Goal: Navigation & Orientation: Find specific page/section

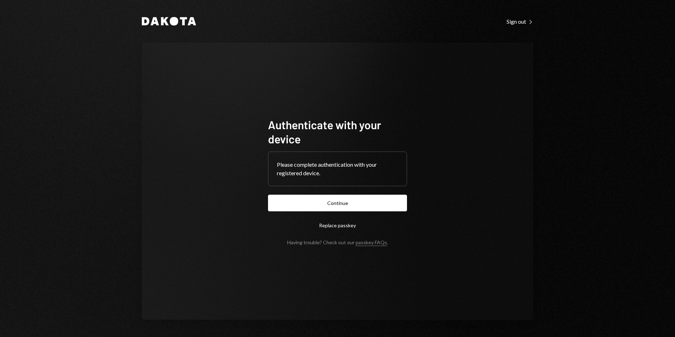
drag, startPoint x: 0, startPoint y: 0, endPoint x: 347, endPoint y: 199, distance: 400.2
click at [347, 199] on button "Continue" at bounding box center [337, 203] width 139 height 17
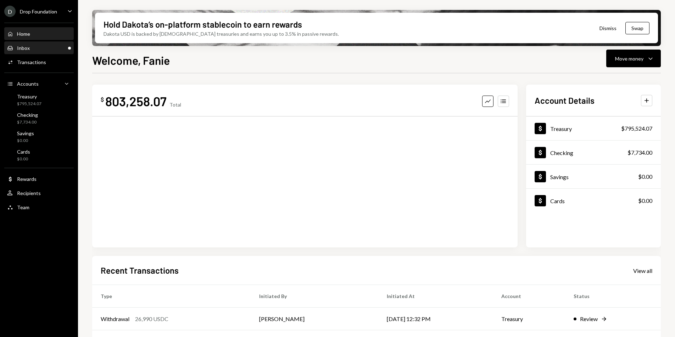
click at [36, 49] on div "Inbox Inbox" at bounding box center [39, 48] width 64 height 6
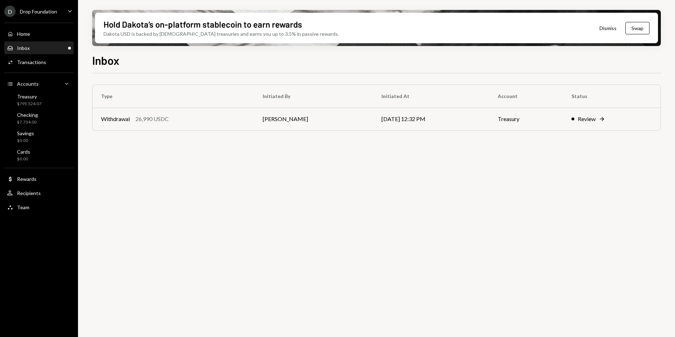
click at [37, 12] on div "Drop Foundation" at bounding box center [38, 12] width 37 height 6
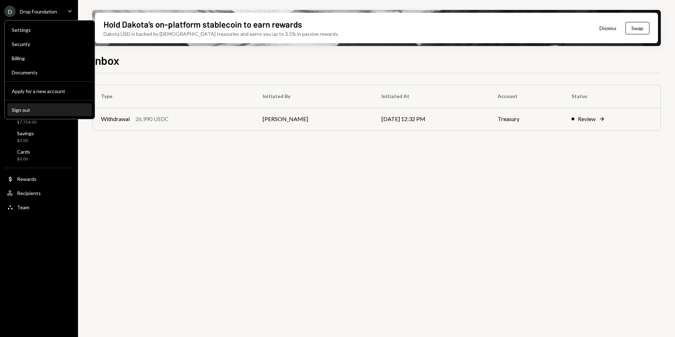
click at [47, 108] on div "Sign out" at bounding box center [50, 110] width 76 height 6
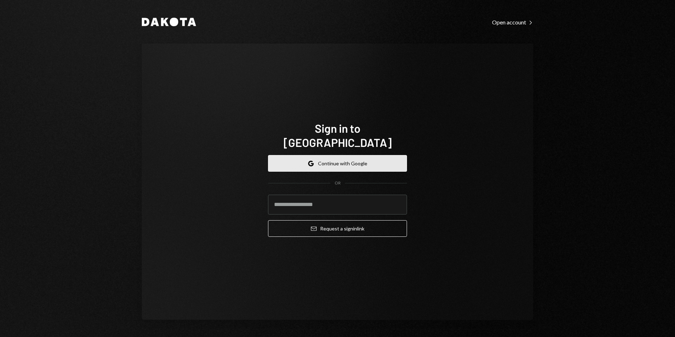
click at [364, 158] on button "Google Continue with Google" at bounding box center [337, 163] width 139 height 17
